Goal: Transaction & Acquisition: Purchase product/service

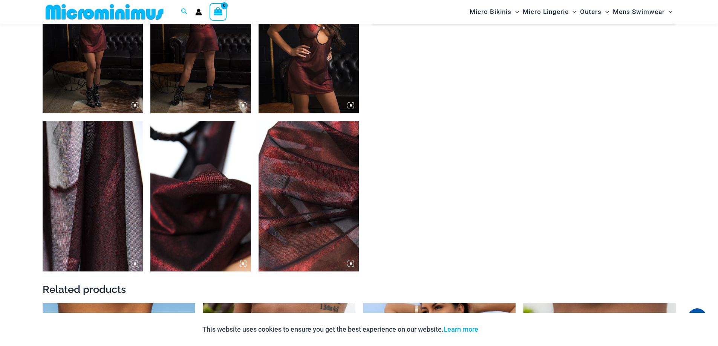
scroll to position [520, 0]
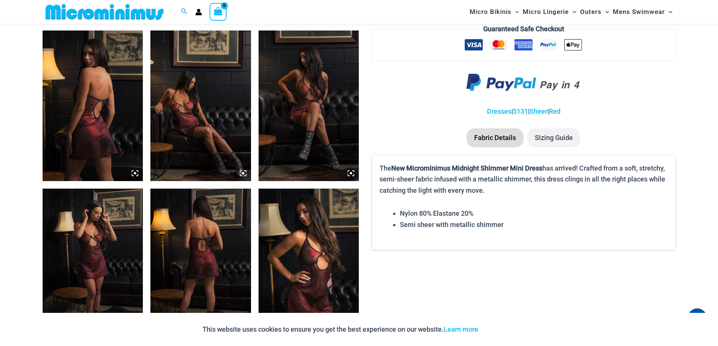
click at [185, 130] on img at bounding box center [200, 106] width 101 height 151
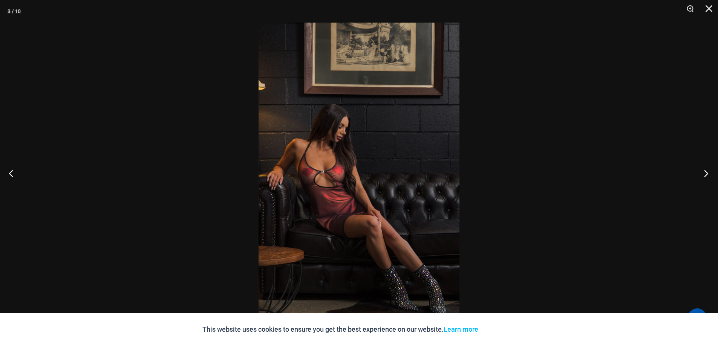
click at [705, 173] on button "Next" at bounding box center [703, 173] width 28 height 38
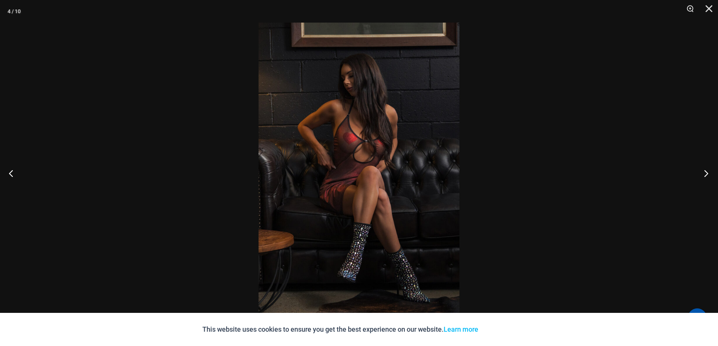
click at [705, 173] on button "Next" at bounding box center [703, 173] width 28 height 38
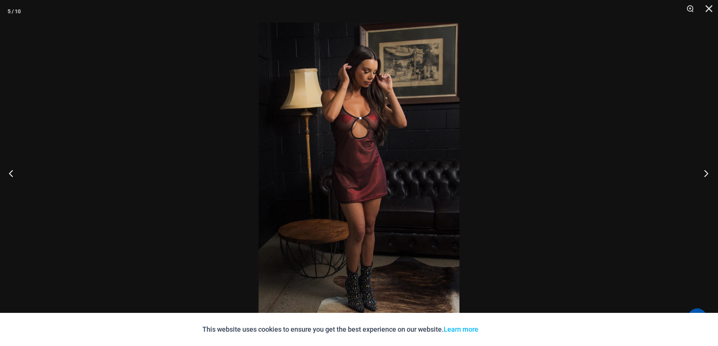
click at [705, 173] on button "Next" at bounding box center [703, 173] width 28 height 38
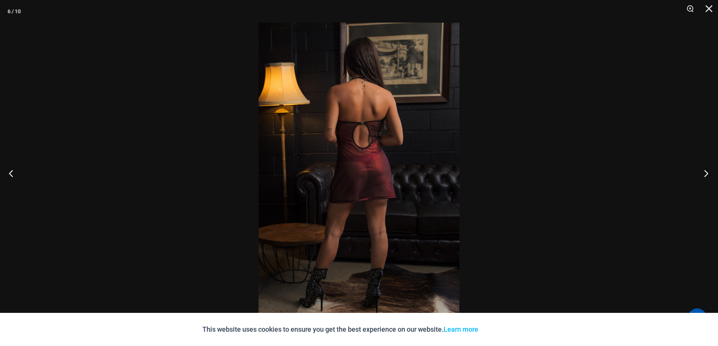
click at [705, 173] on button "Next" at bounding box center [703, 173] width 28 height 38
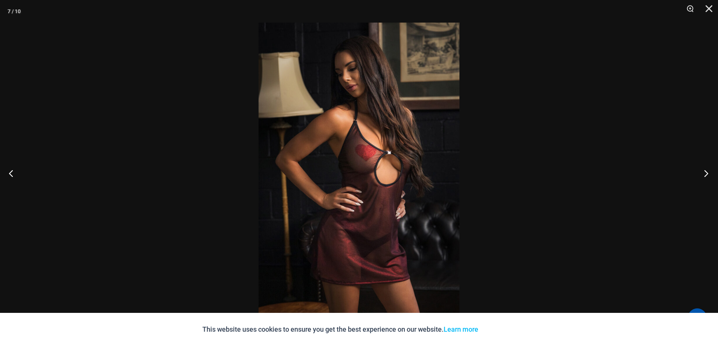
click at [705, 173] on button "Next" at bounding box center [703, 173] width 28 height 38
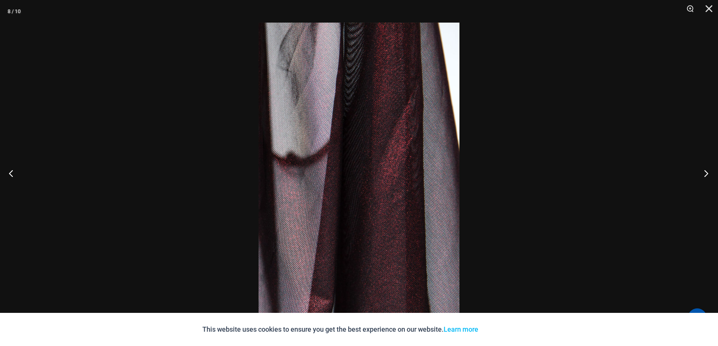
click at [705, 173] on button "Next" at bounding box center [703, 173] width 28 height 38
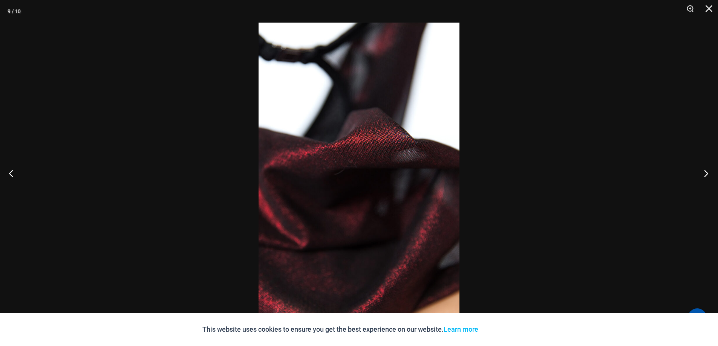
click at [705, 173] on button "Next" at bounding box center [703, 173] width 28 height 38
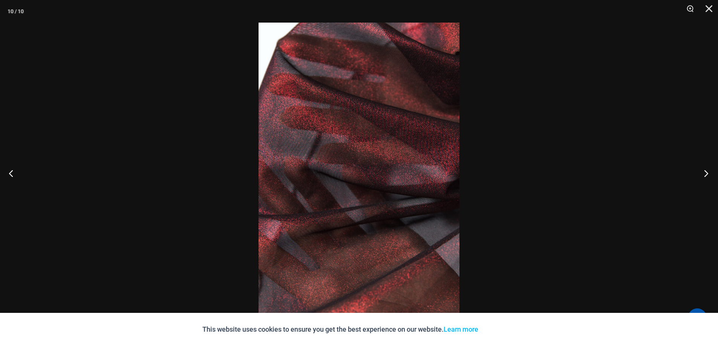
click at [705, 173] on button "Next" at bounding box center [703, 173] width 28 height 38
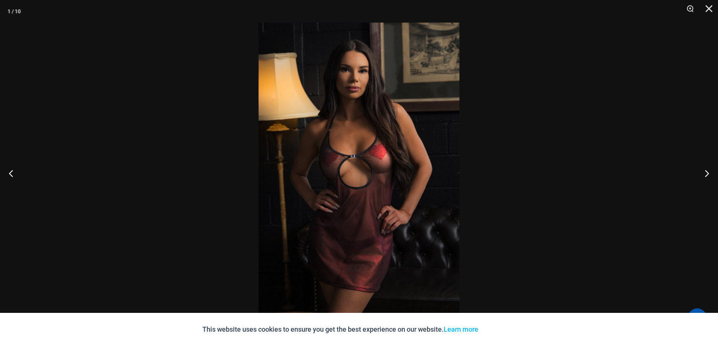
click at [591, 171] on div at bounding box center [359, 173] width 718 height 346
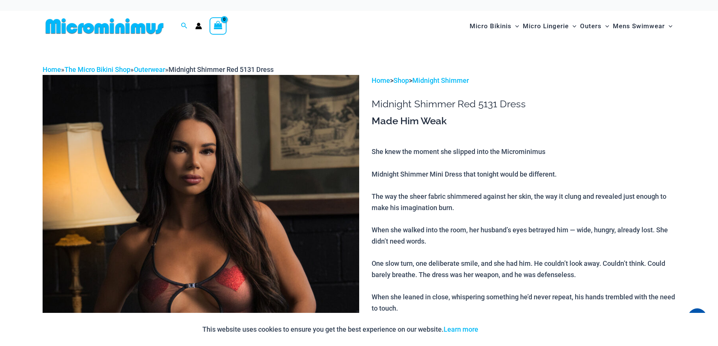
scroll to position [0, 0]
click at [123, 29] on img at bounding box center [105, 26] width 124 height 17
